Goal: Navigation & Orientation: Find specific page/section

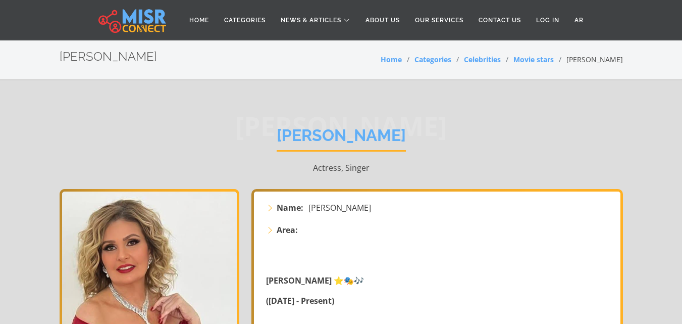
click at [679, 73] on section "[PERSON_NAME] Home Categories Celebrities Movie stars [PERSON_NAME]" at bounding box center [341, 59] width 682 height 41
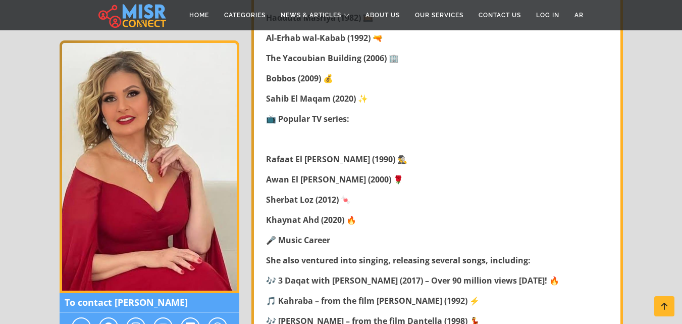
scroll to position [589, 0]
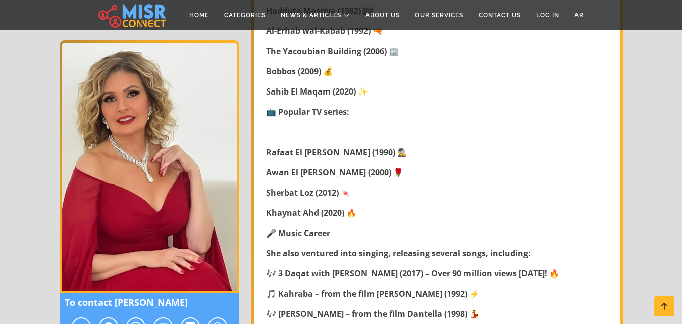
click at [435, 26] on nav "Home Categories News & Articles Sports News Accidents madical news Celebrities …" at bounding box center [341, 14] width 500 height 35
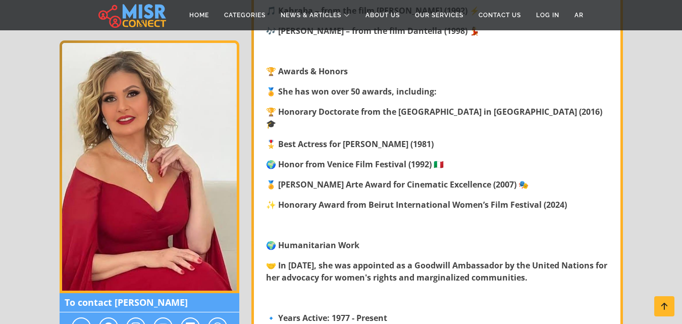
scroll to position [1154, 0]
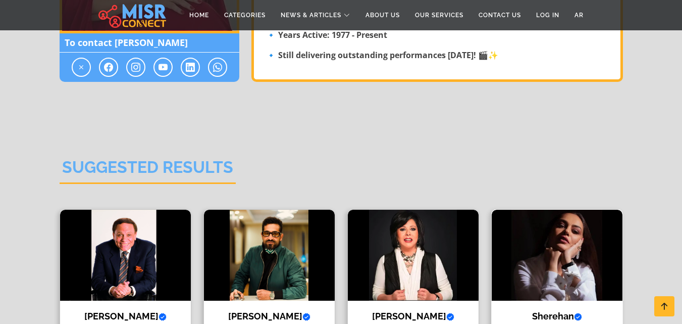
click at [556, 258] on img at bounding box center [557, 254] width 131 height 91
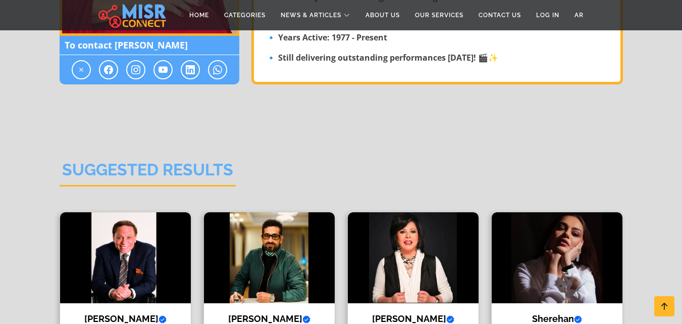
scroll to position [1154, 0]
